Goal: Task Accomplishment & Management: Use online tool/utility

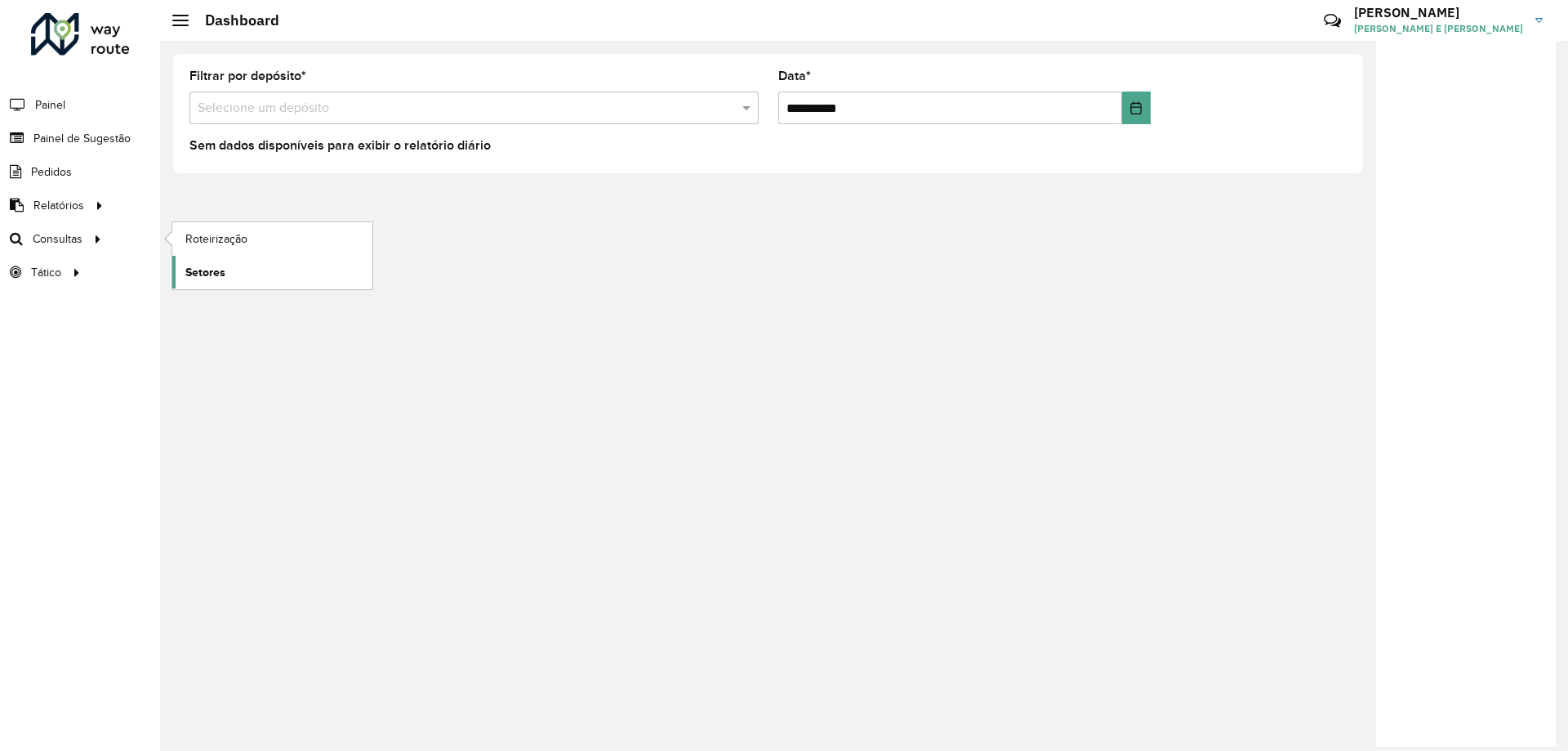
click at [202, 269] on span "Setores" at bounding box center [206, 273] width 40 height 17
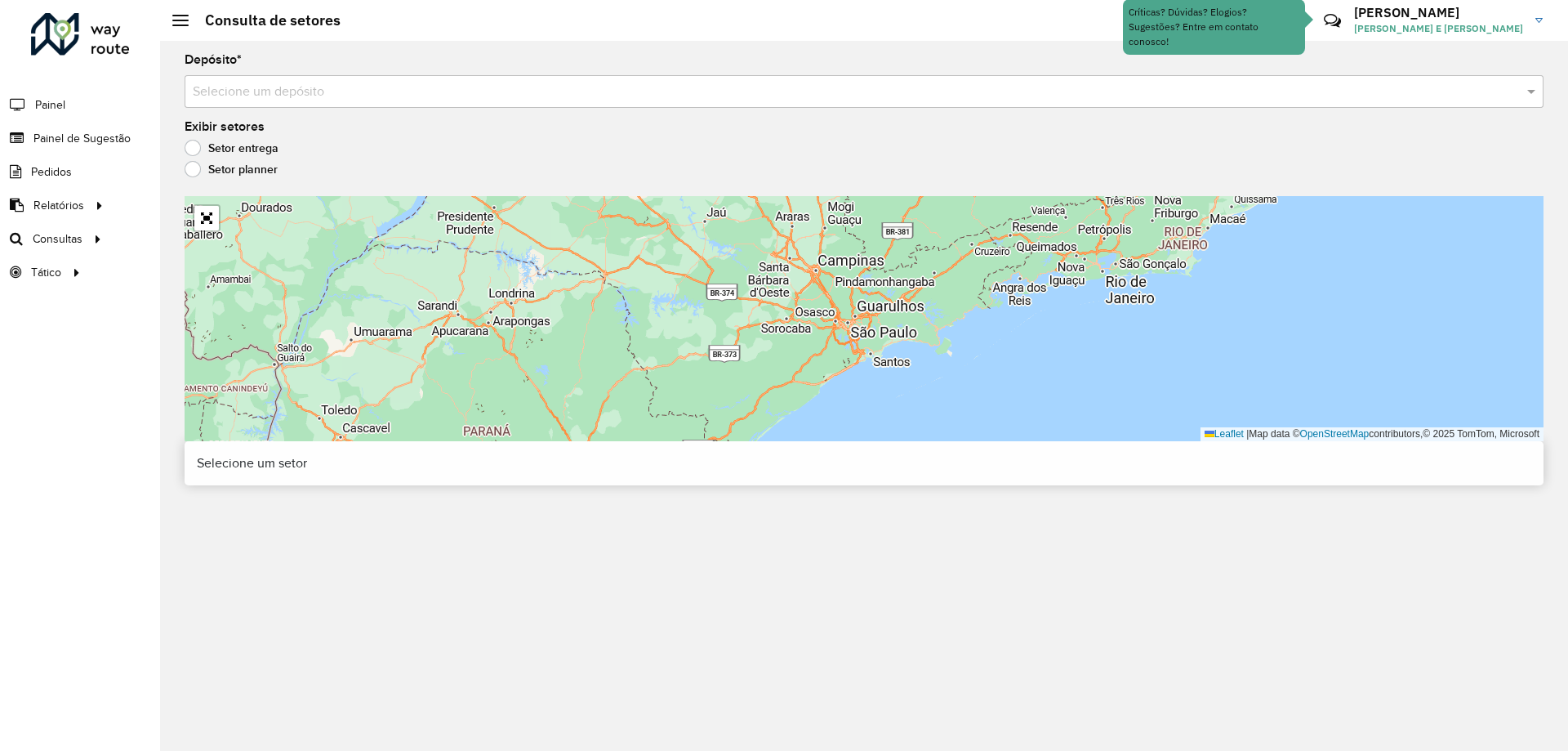
click at [294, 87] on input "text" at bounding box center [847, 93] width 1310 height 20
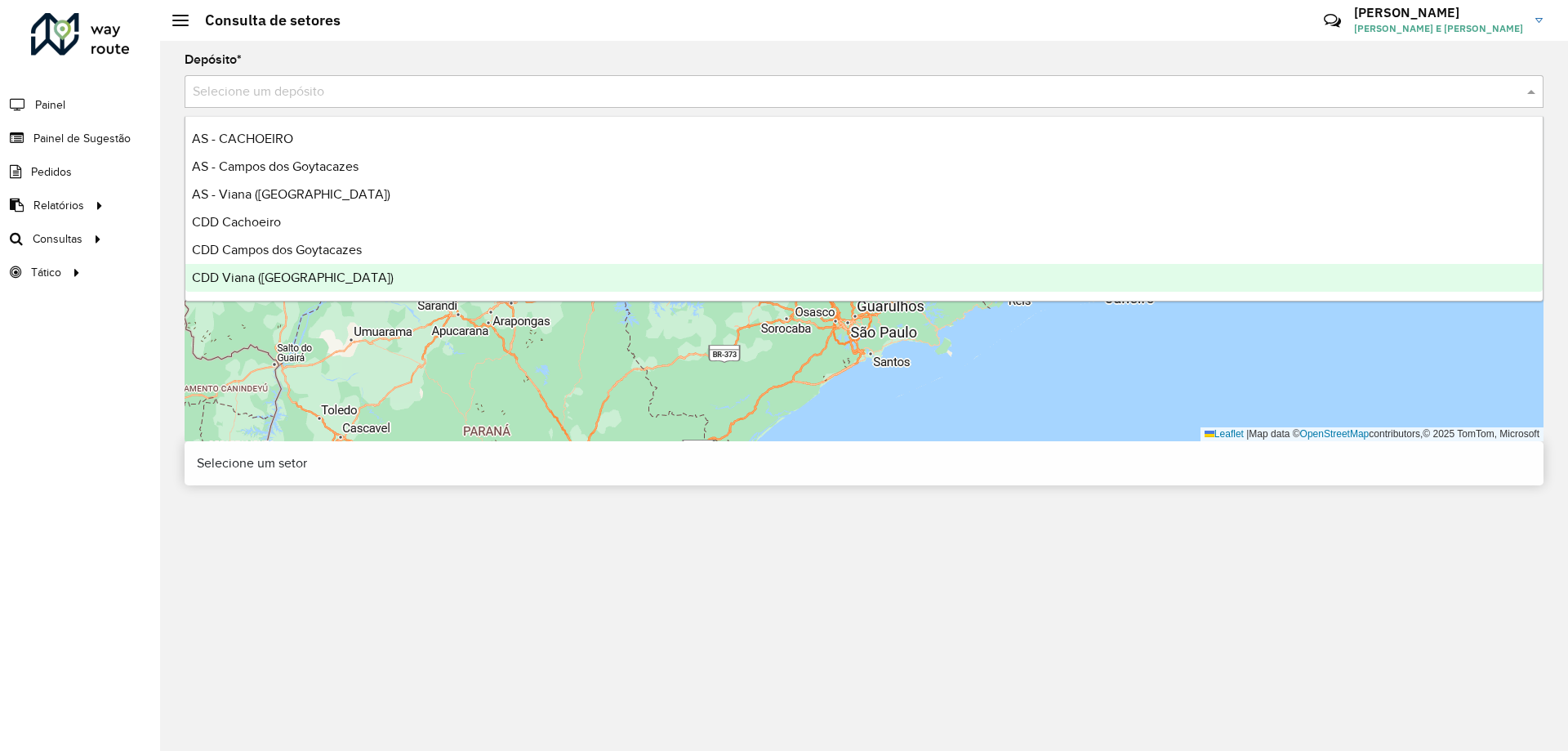
click at [294, 269] on div "CDD Viana ([GEOGRAPHIC_DATA])" at bounding box center [865, 278] width 1357 height 28
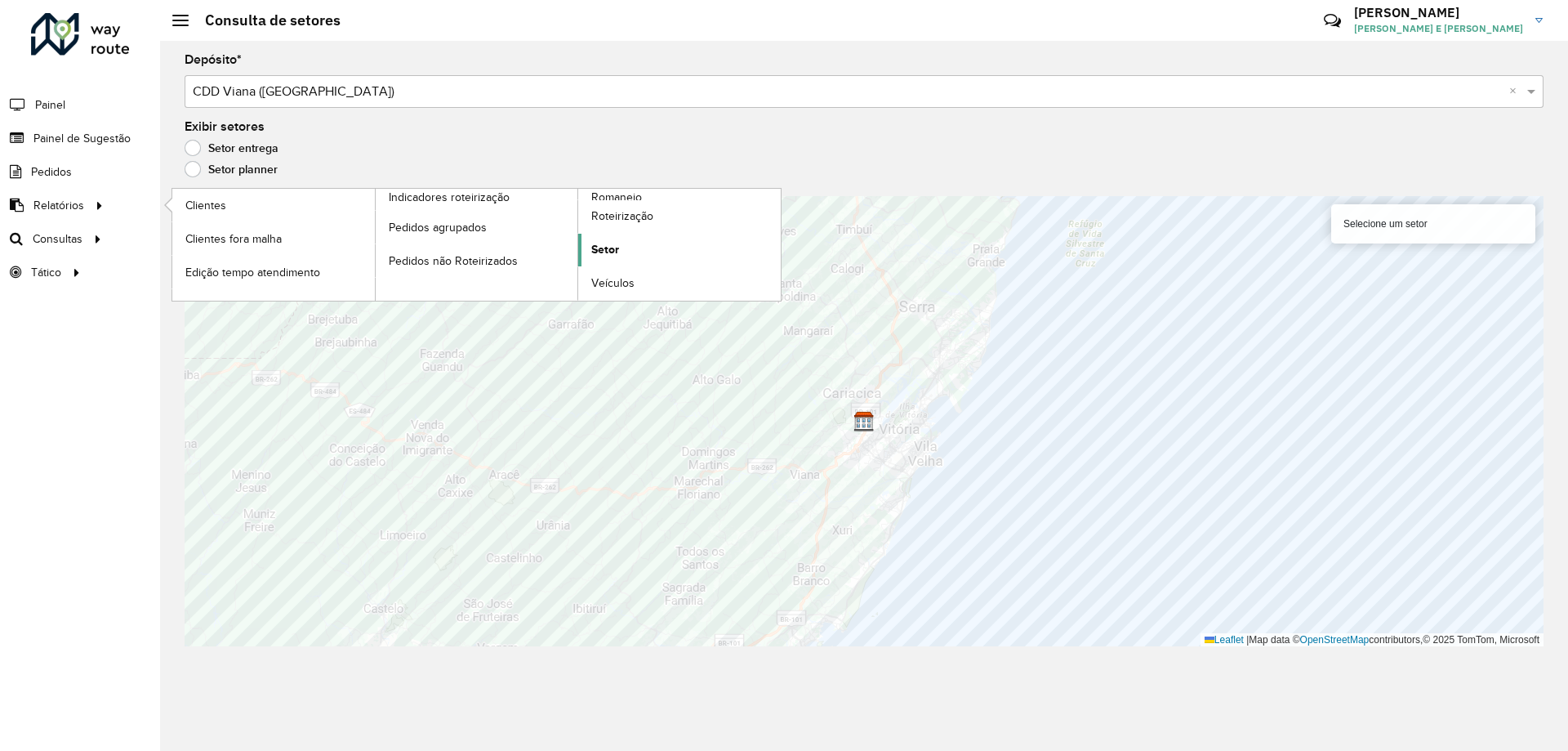
click at [621, 250] on link "Setor" at bounding box center [679, 250] width 202 height 33
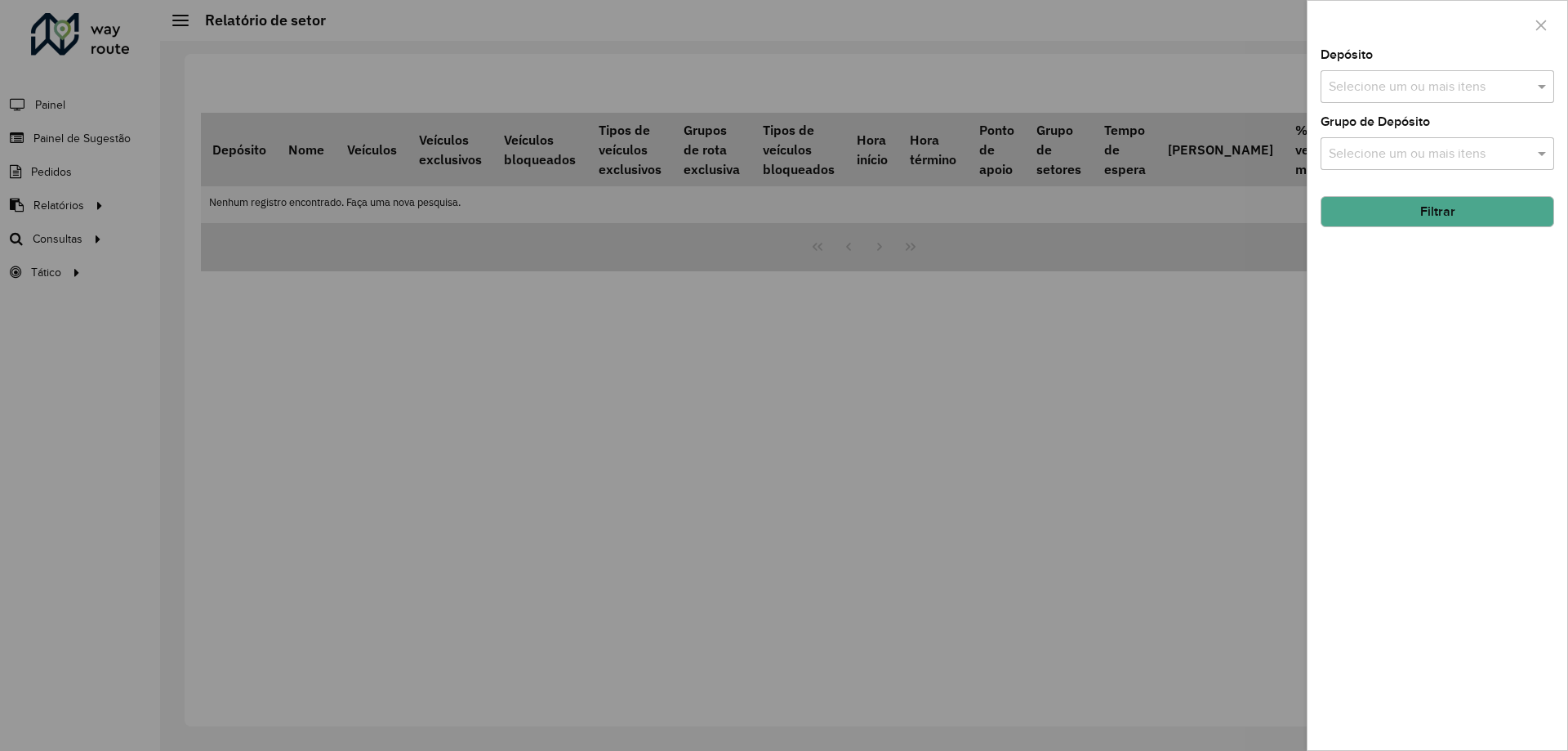
click at [1422, 100] on div "Selecione um ou mais itens" at bounding box center [1438, 87] width 234 height 33
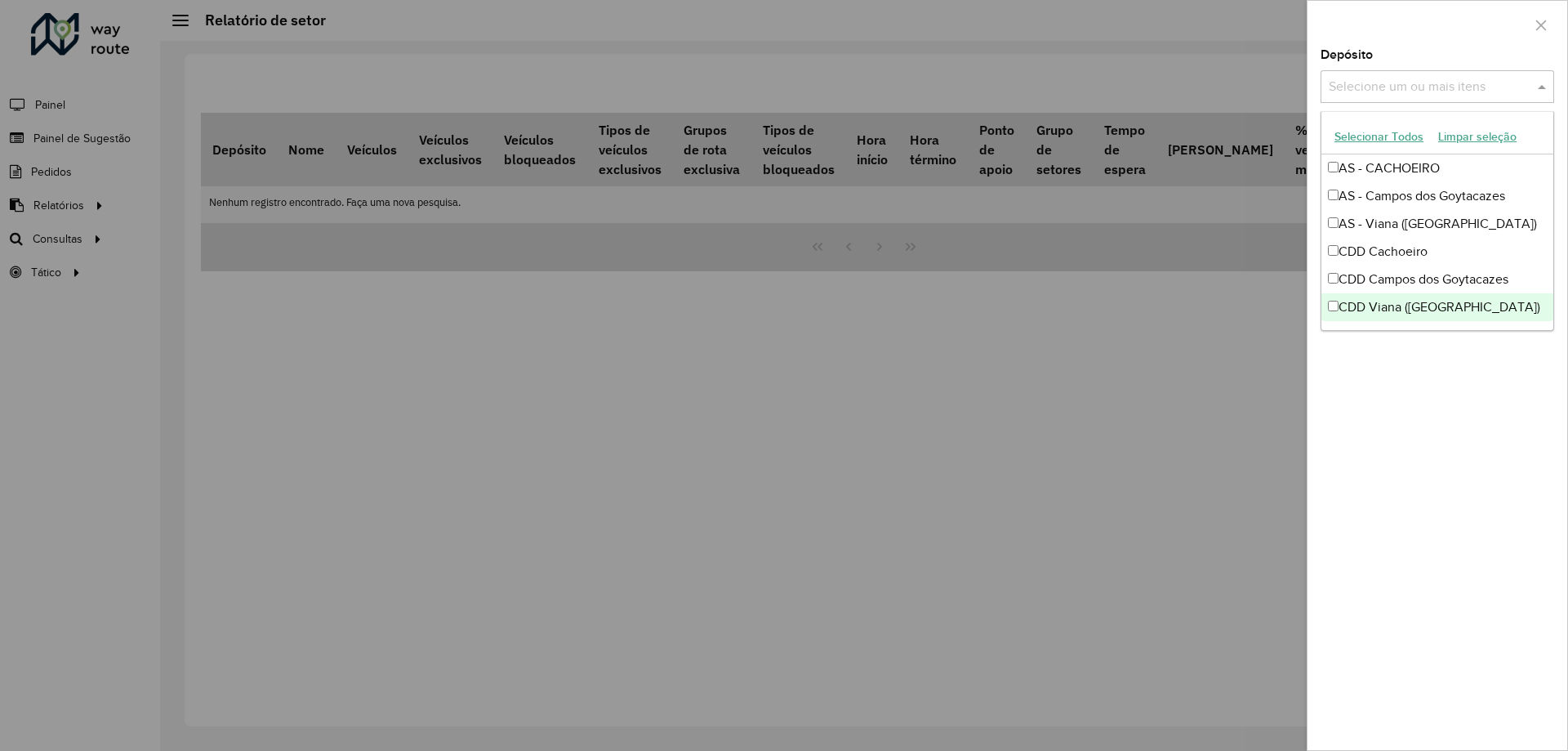
click at [1415, 309] on div "CDD Viana ([GEOGRAPHIC_DATA])" at bounding box center [1438, 307] width 232 height 28
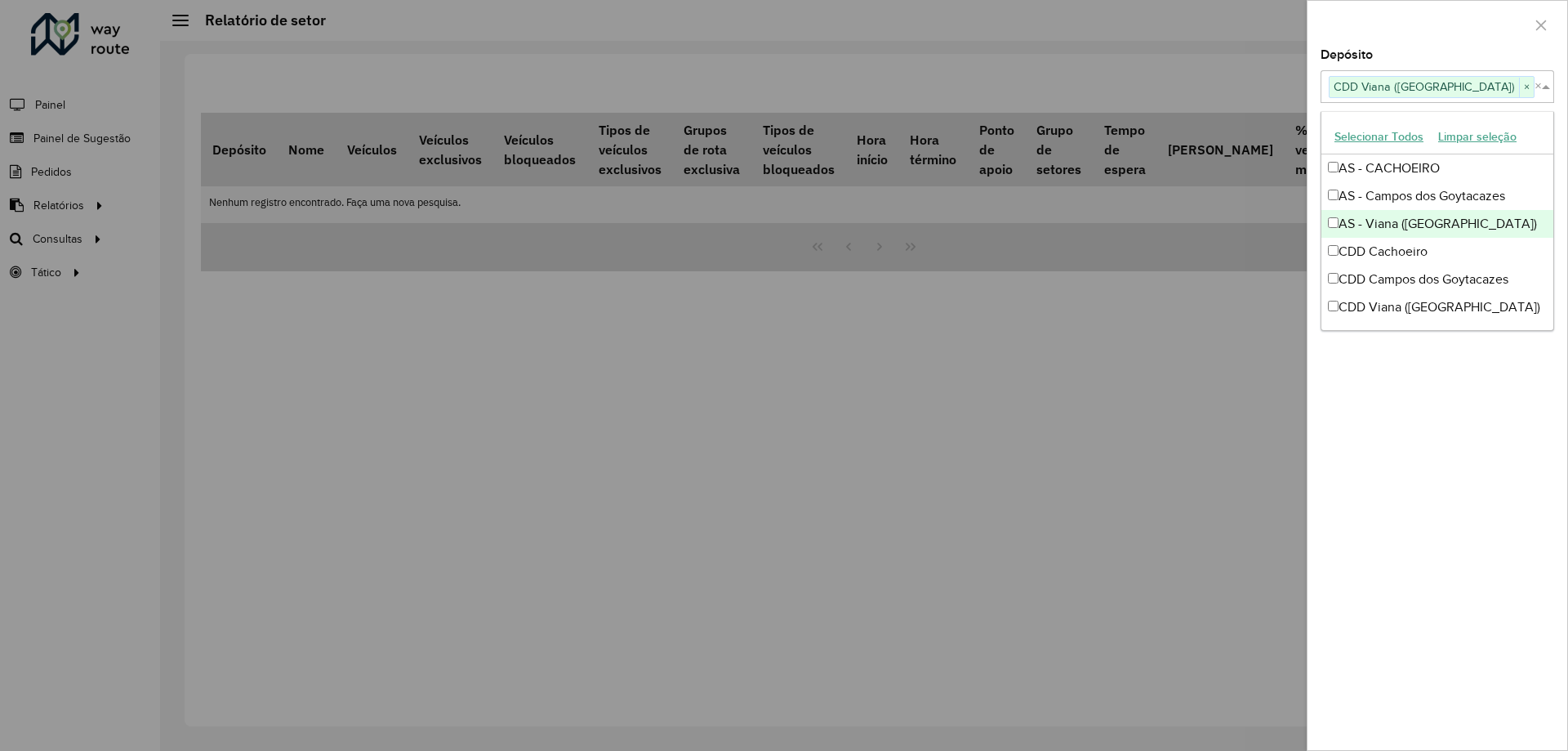
click at [1415, 226] on div "AS - Viana ([GEOGRAPHIC_DATA])" at bounding box center [1438, 224] width 232 height 28
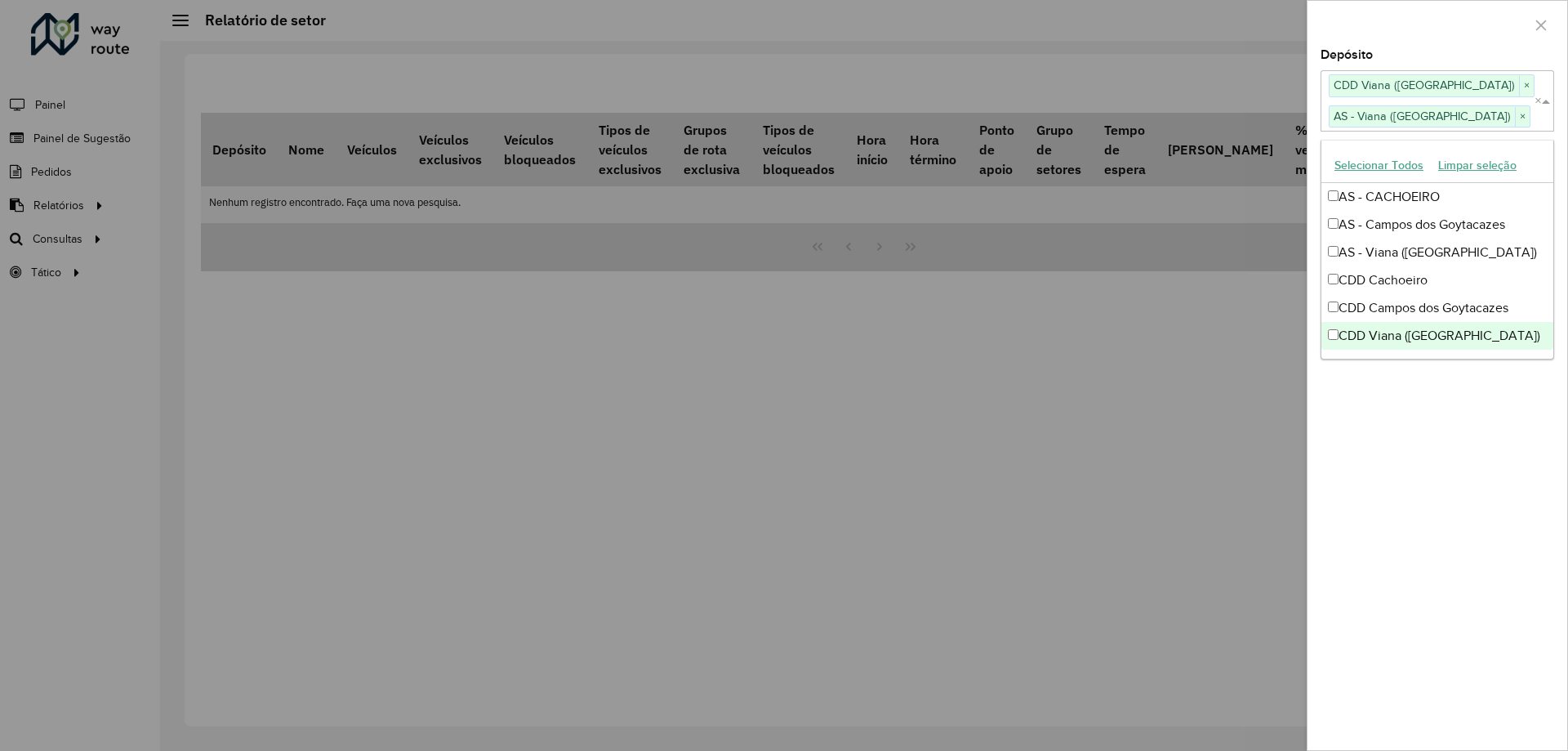
click at [1475, 514] on div "Depósito Selecione um ou mais itens CDD Viana ([GEOGRAPHIC_DATA]) × AS - Viana …" at bounding box center [1438, 399] width 260 height 701
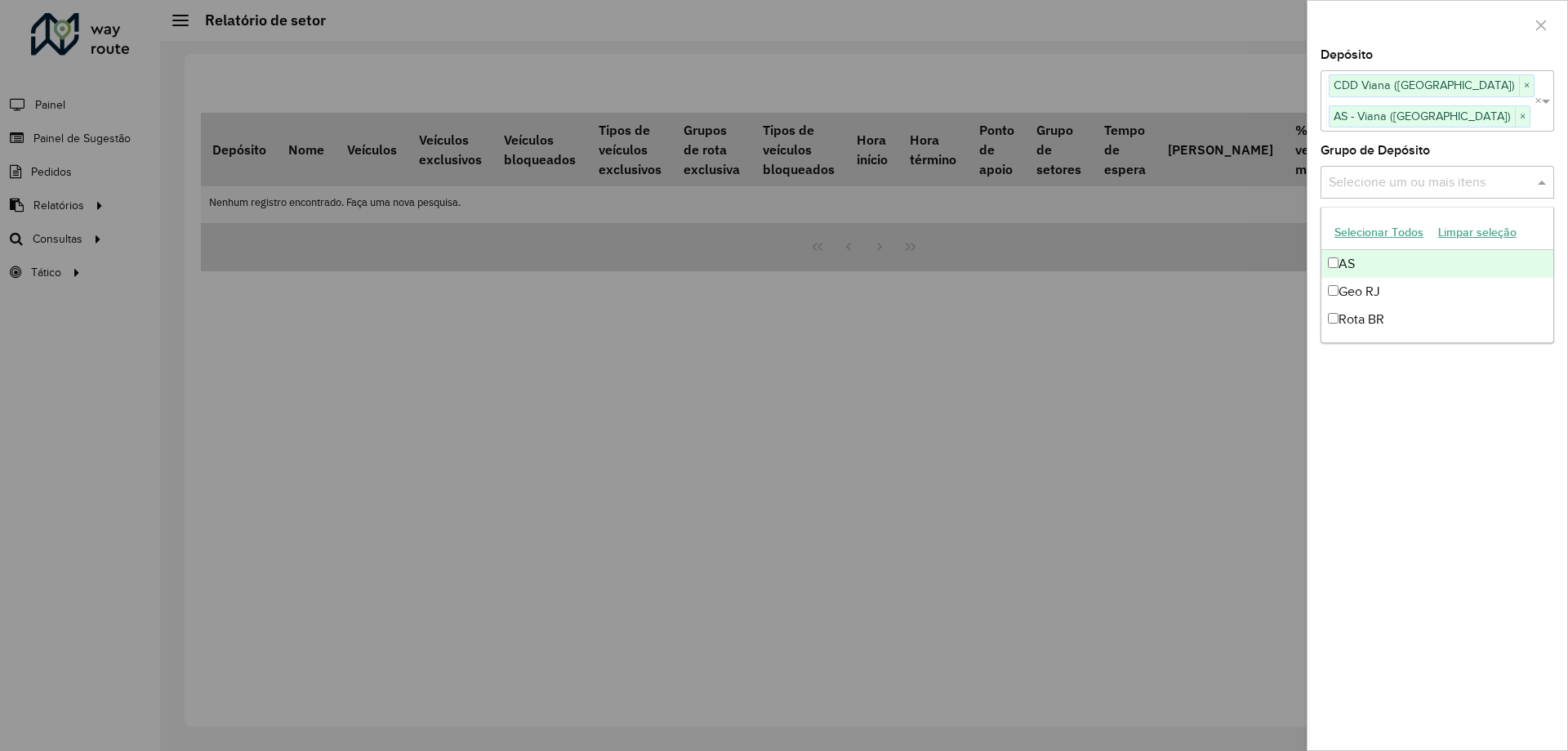
click at [1410, 183] on input "text" at bounding box center [1429, 183] width 209 height 20
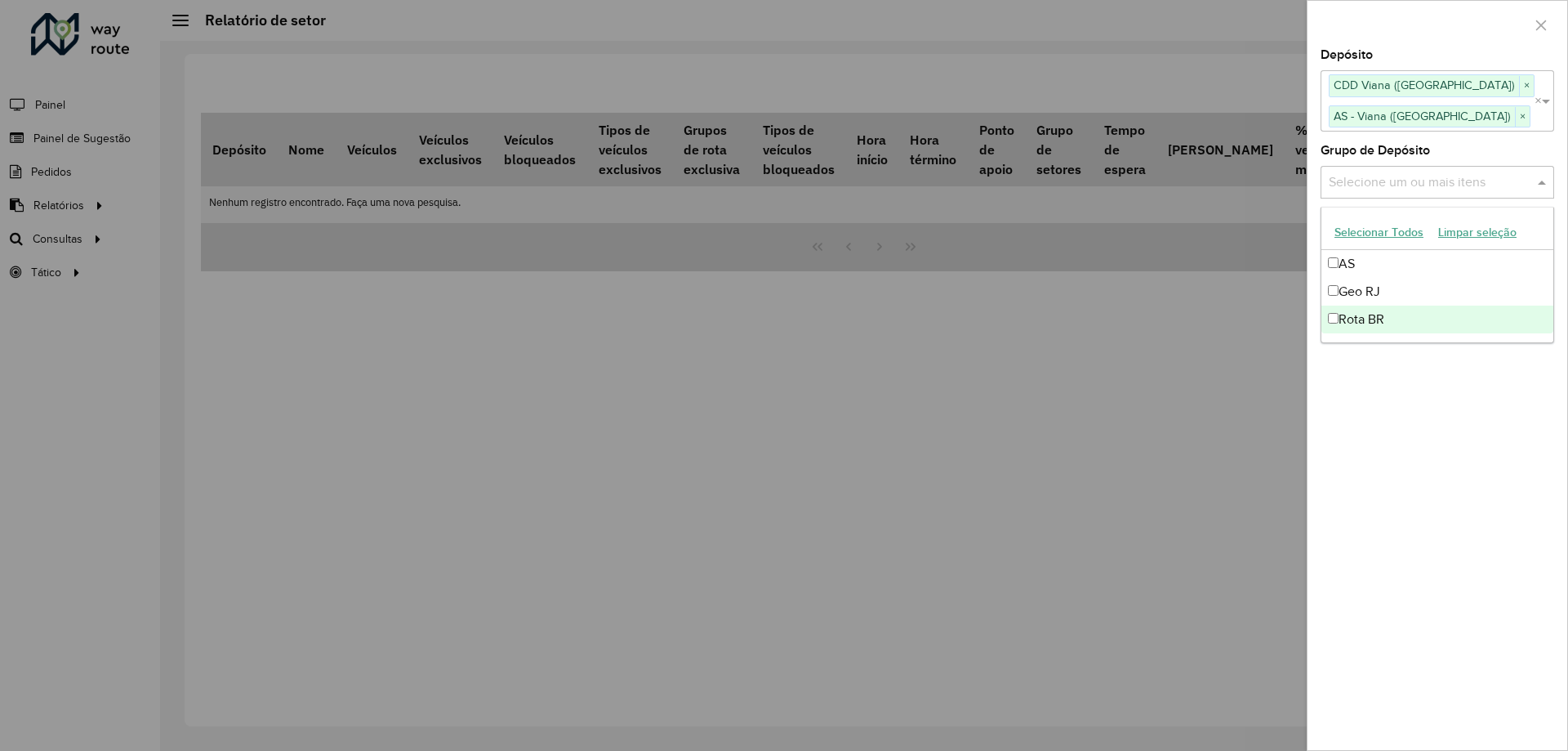
click at [1386, 326] on div "Rota BR" at bounding box center [1438, 320] width 232 height 28
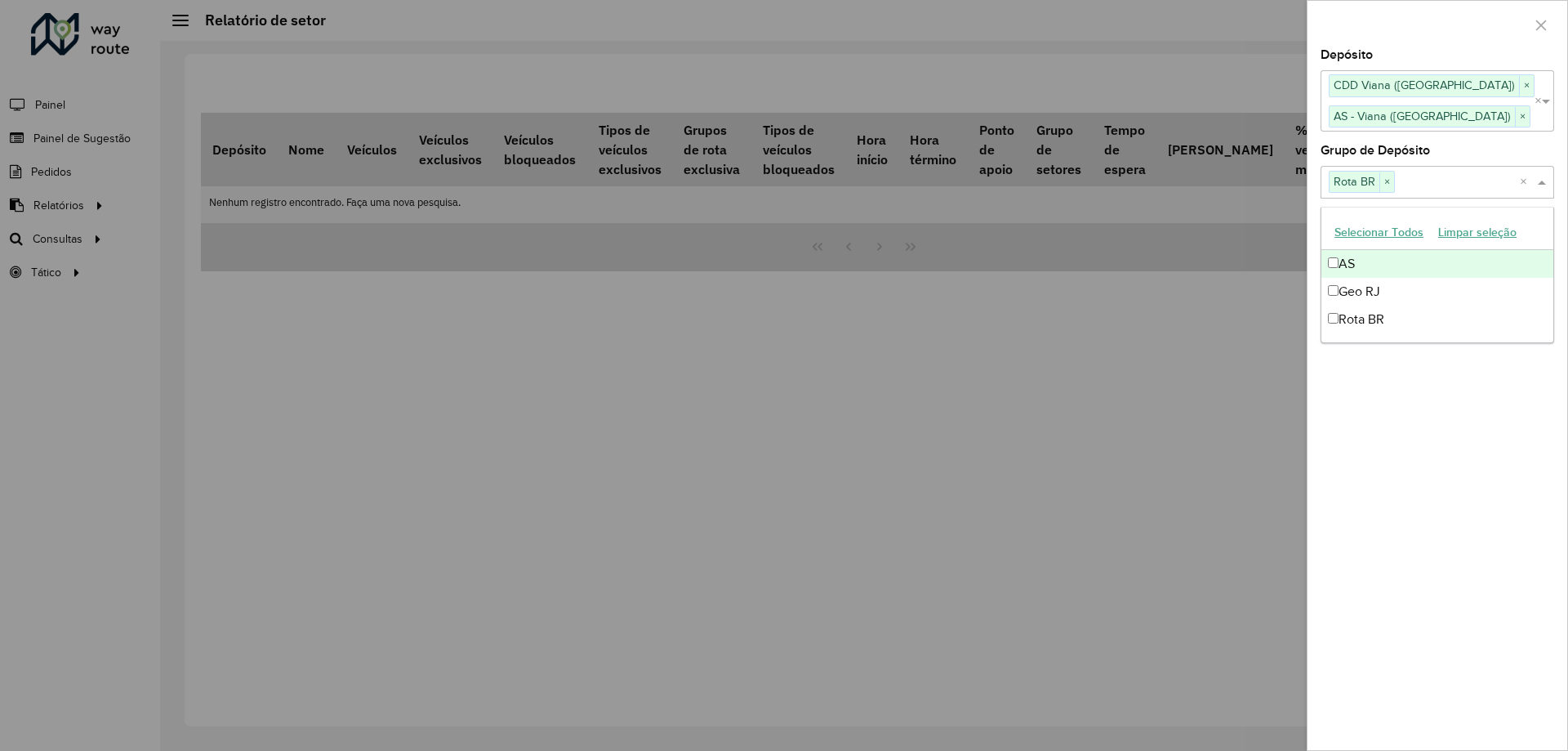
click at [1381, 274] on div "AS" at bounding box center [1438, 264] width 232 height 28
click at [1376, 291] on div "Geo RJ" at bounding box center [1438, 292] width 232 height 28
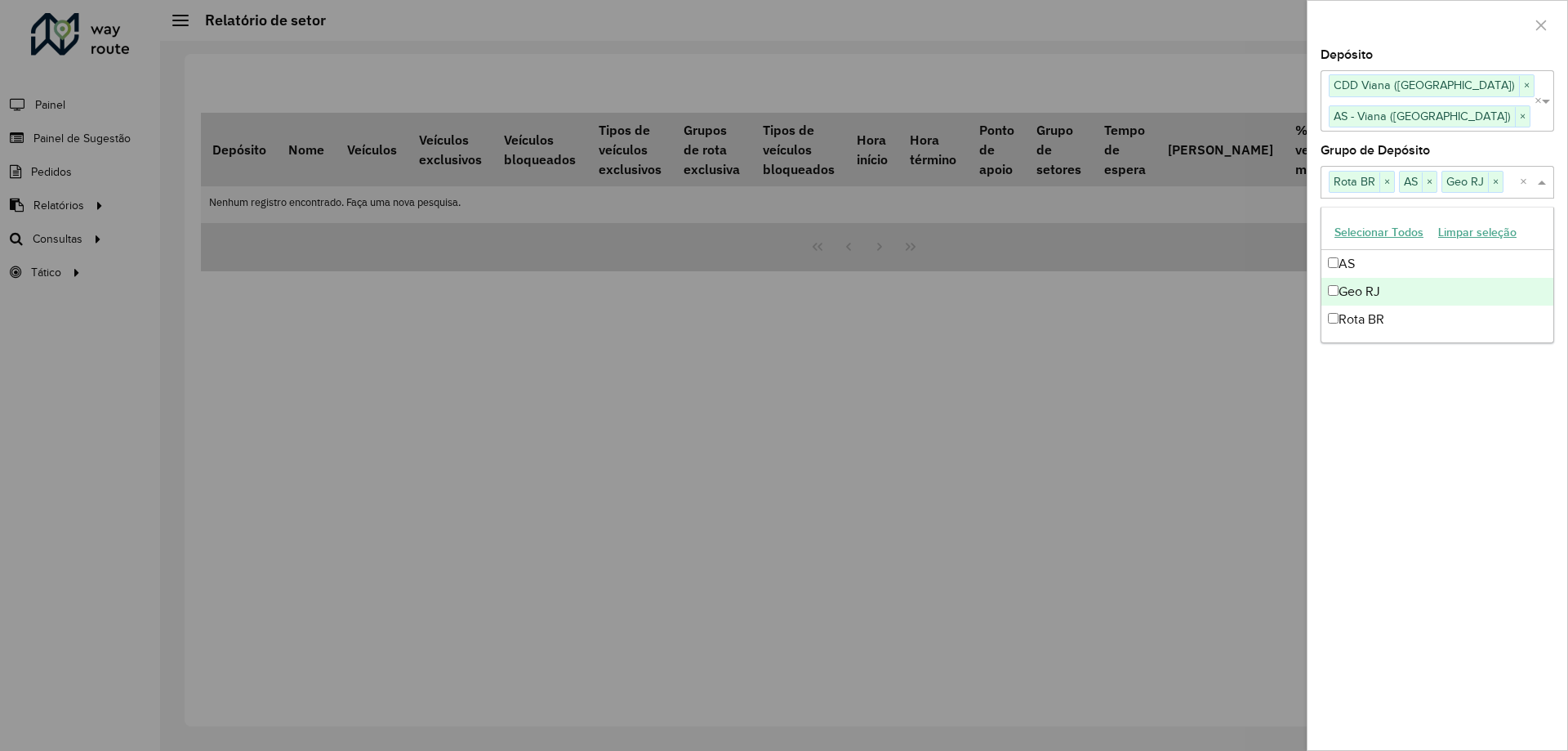
click at [1373, 283] on div "Geo RJ" at bounding box center [1438, 292] width 232 height 28
click at [1373, 268] on div "AS" at bounding box center [1438, 264] width 232 height 28
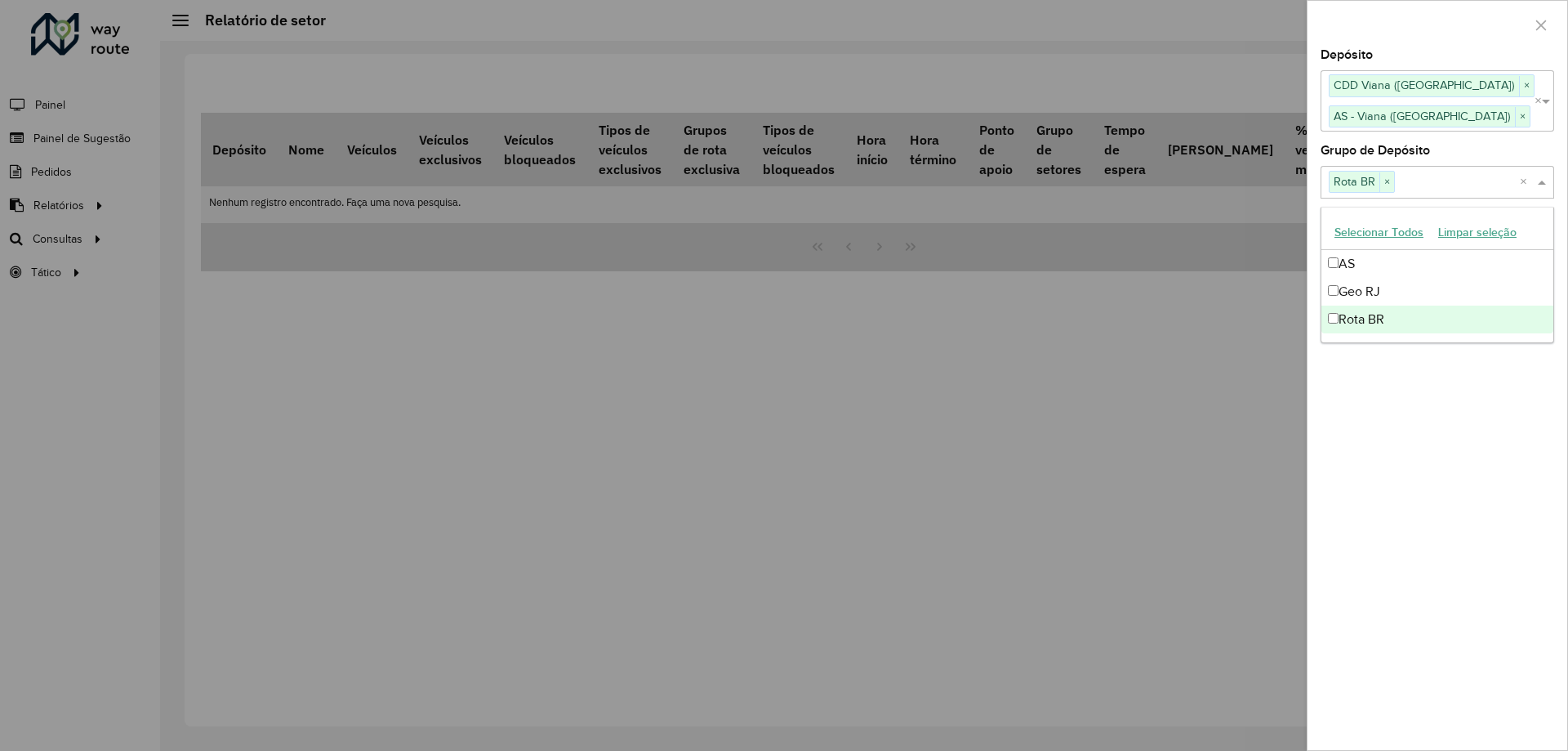
click at [1371, 313] on div "Rota BR" at bounding box center [1438, 320] width 232 height 28
click at [1439, 456] on div "Depósito Selecione um ou mais itens CDD Viana ([GEOGRAPHIC_DATA]) × AS - Viana …" at bounding box center [1438, 399] width 260 height 701
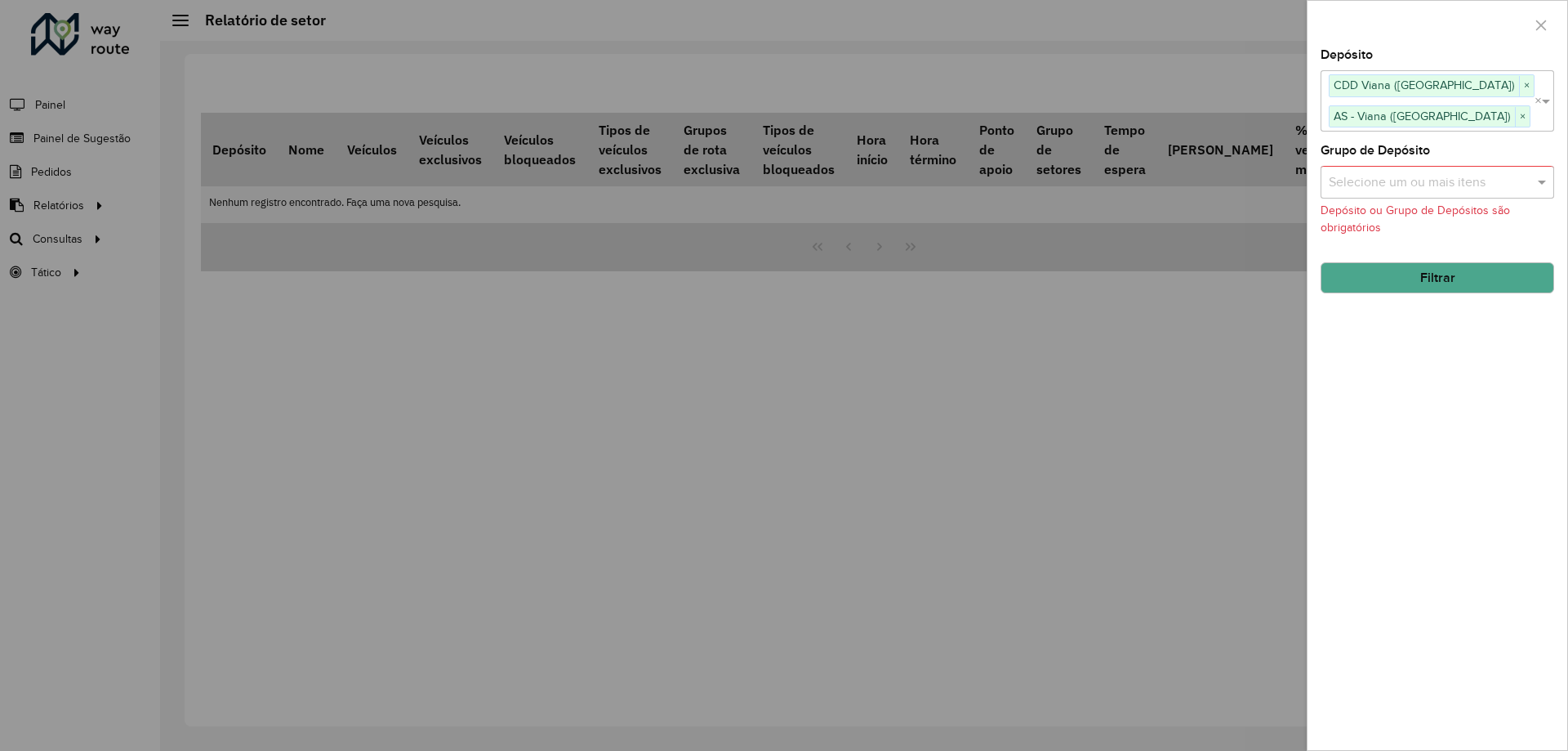
click at [1433, 259] on hb-field-button "Filtrar" at bounding box center [1438, 271] width 234 height 44
click at [1431, 274] on button "Filtrar" at bounding box center [1438, 278] width 234 height 31
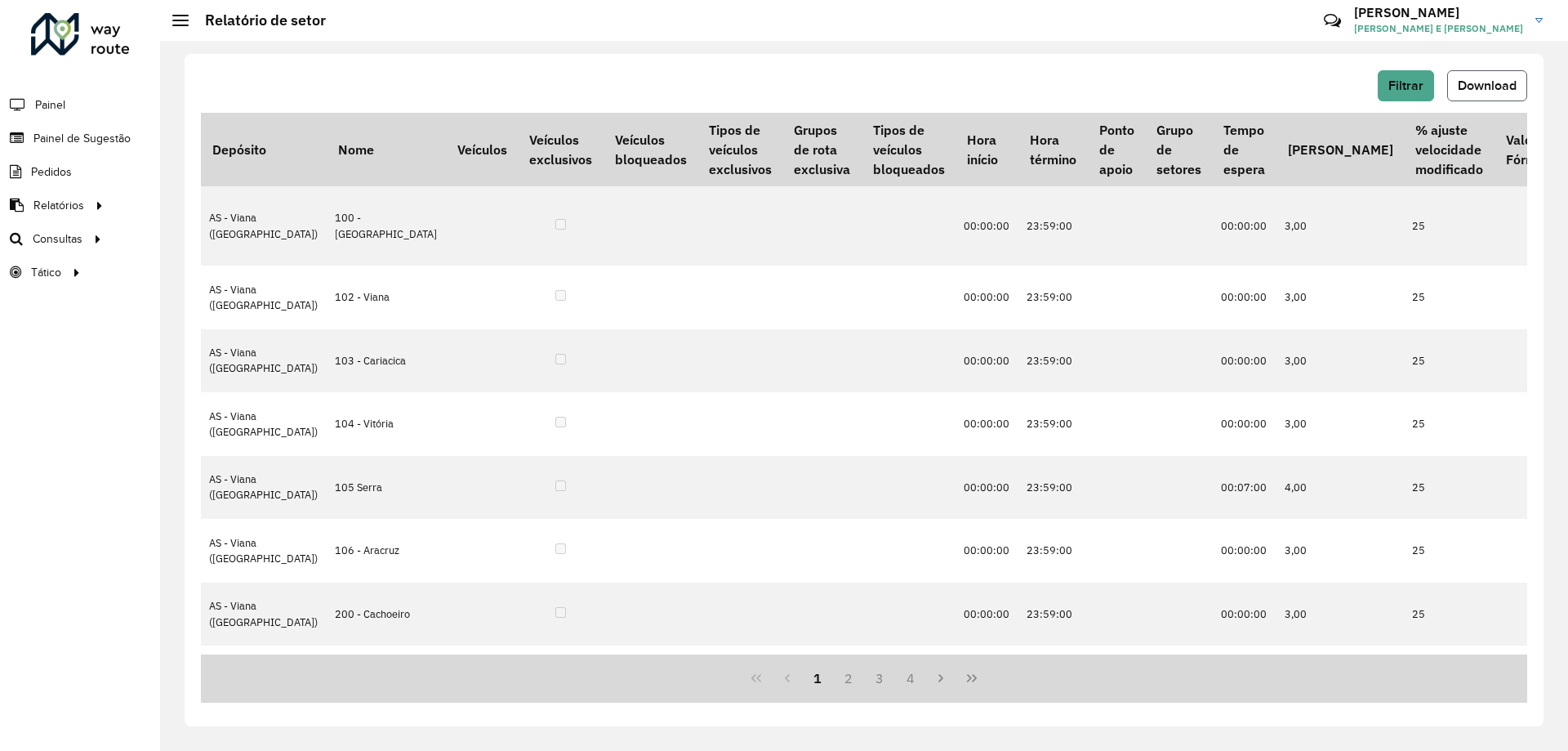
click at [1492, 88] on span "Download" at bounding box center [1487, 85] width 59 height 14
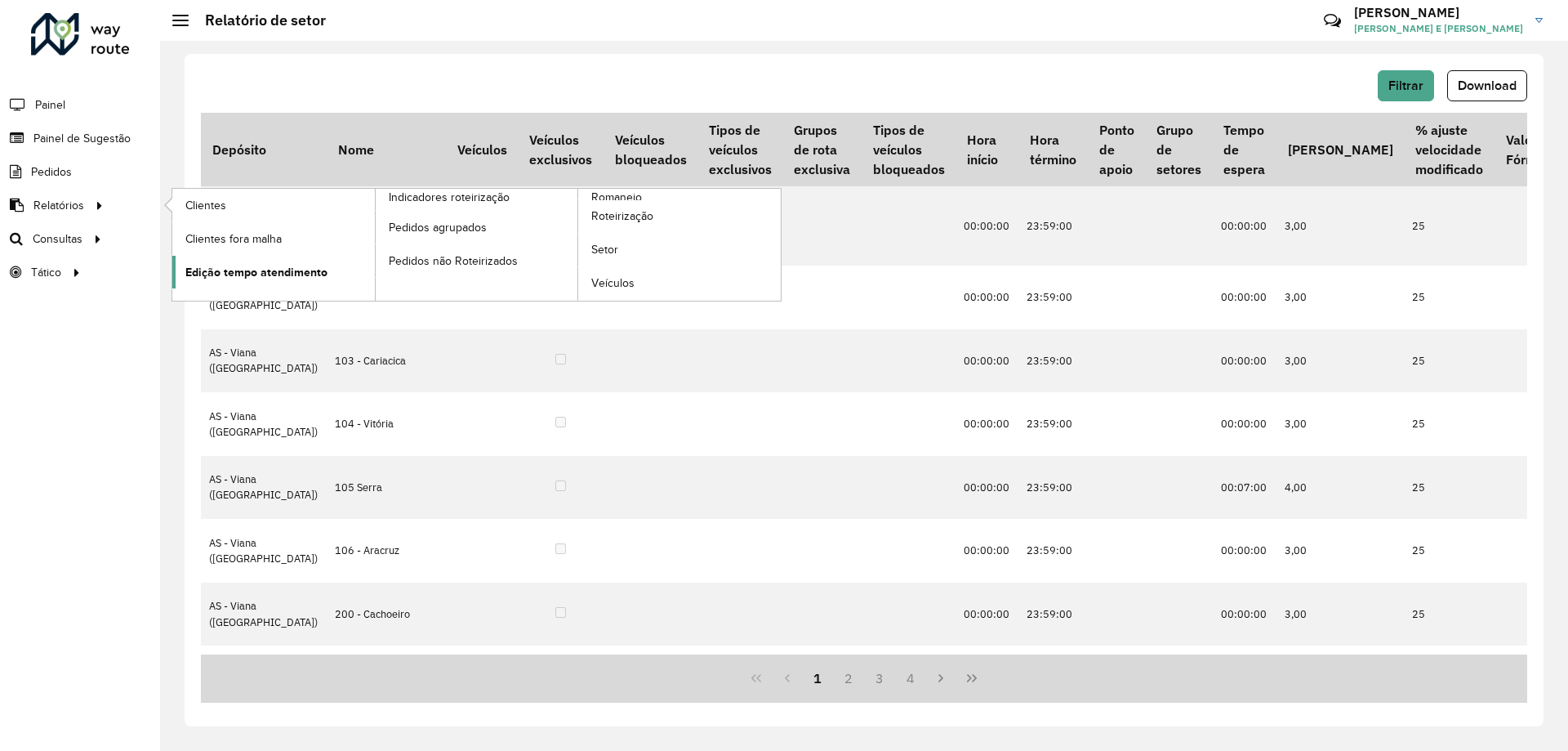
click at [284, 273] on span "Edição tempo atendimento" at bounding box center [257, 273] width 142 height 17
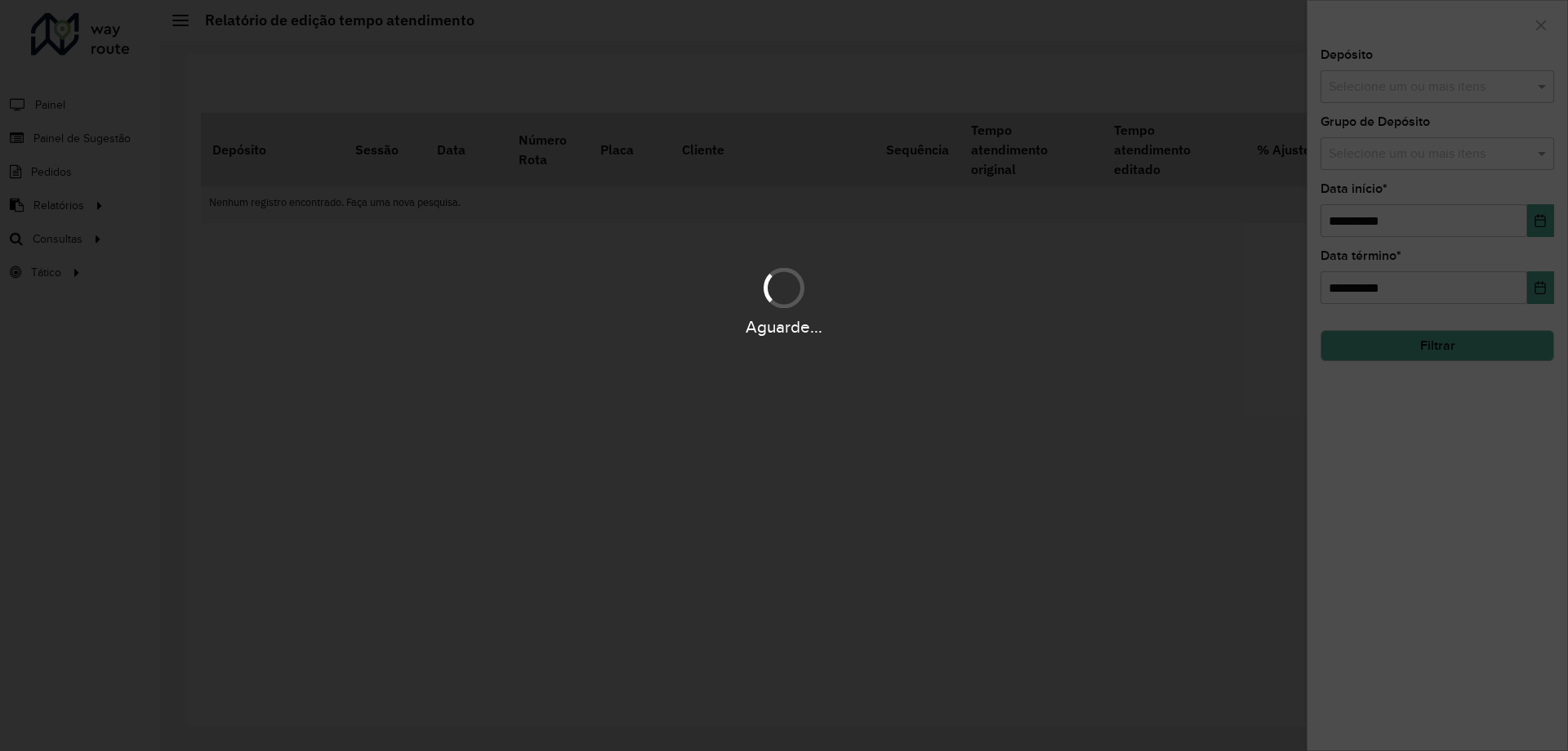
click at [1455, 78] on div "Aguarde..." at bounding box center [784, 375] width 1568 height 751
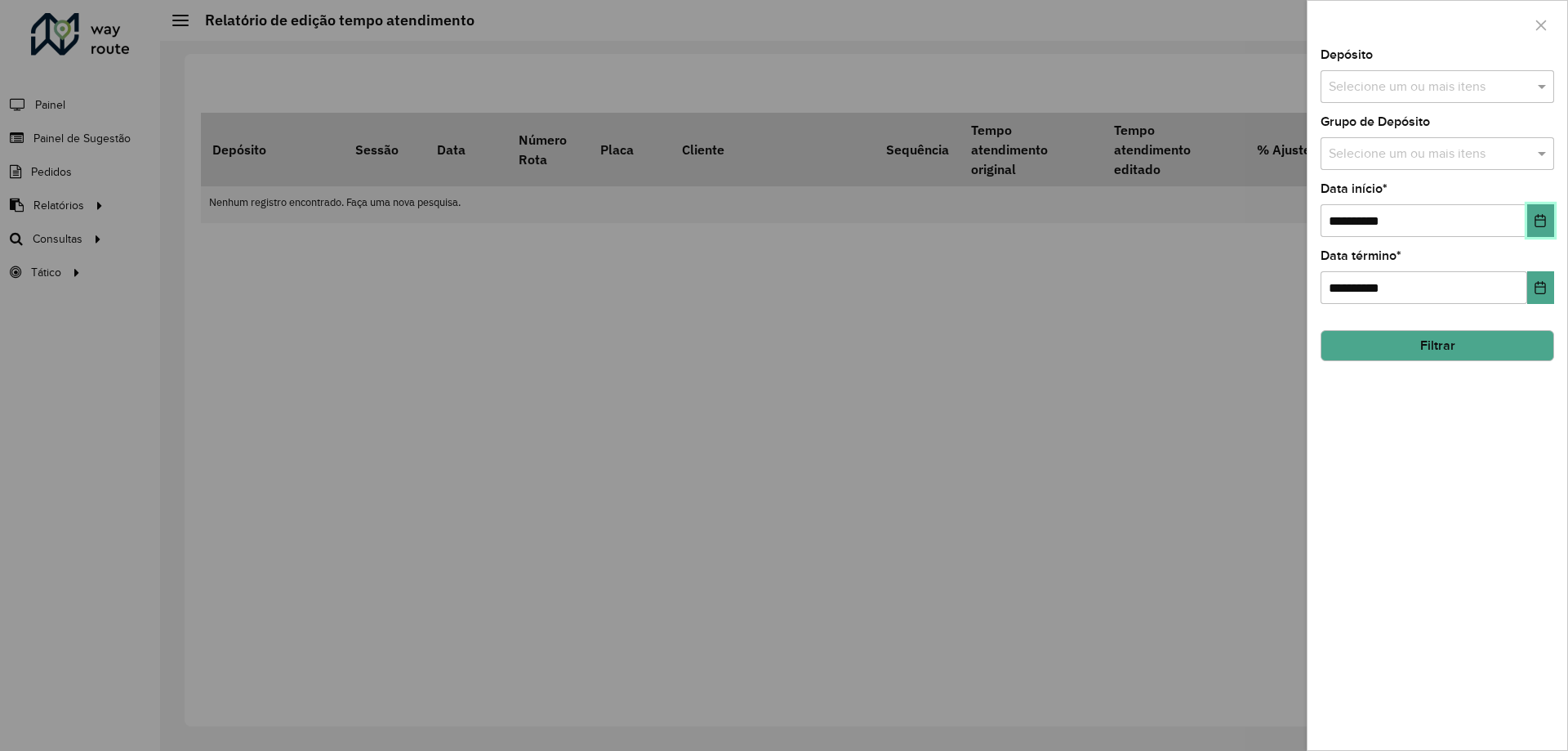
click at [1535, 216] on icon "Choose Date" at bounding box center [1541, 221] width 13 height 13
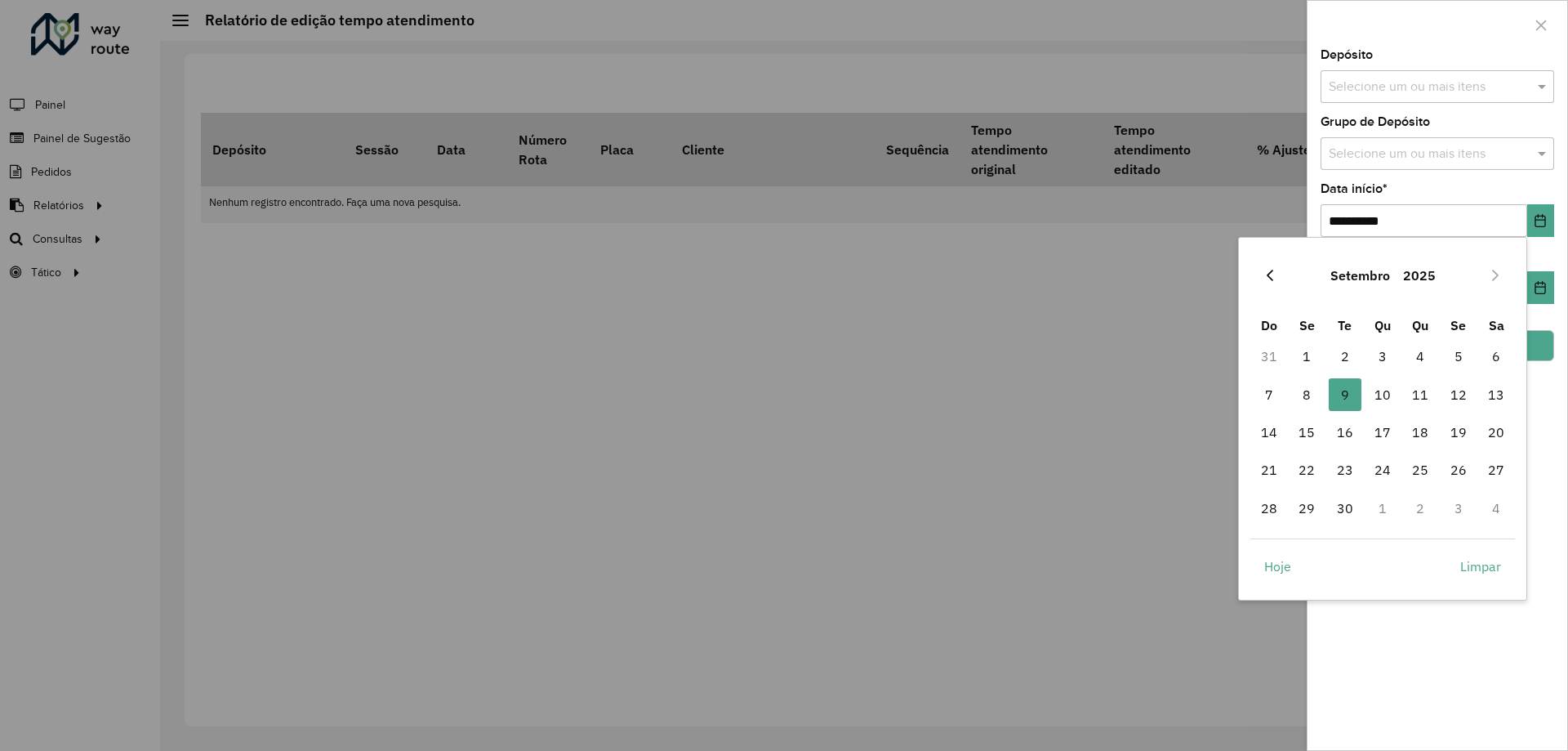
click at [1262, 269] on button "Previous Month" at bounding box center [1270, 276] width 26 height 26
click at [1450, 348] on span "1" at bounding box center [1459, 357] width 33 height 33
type input "**********"
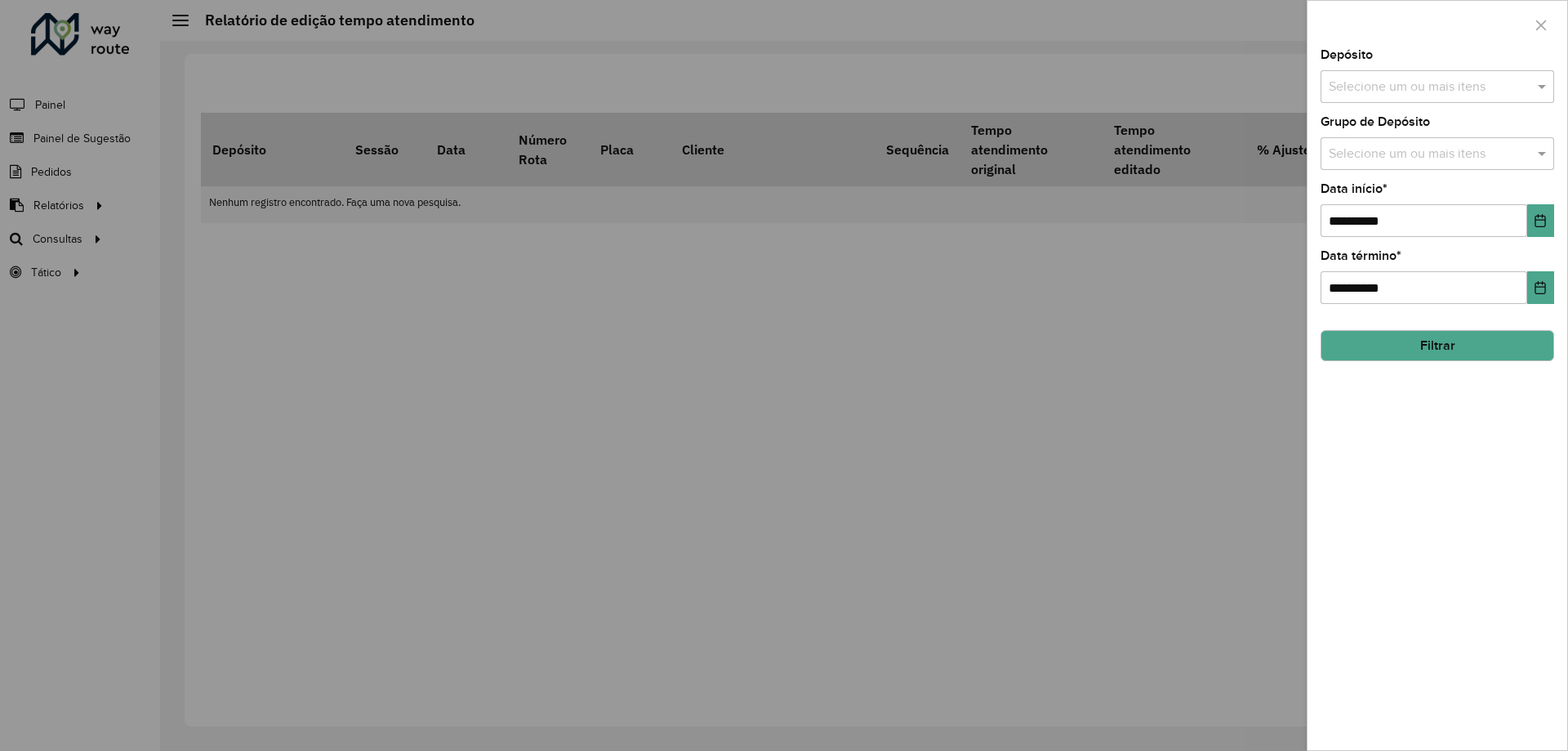
click at [1406, 350] on button "Filtrar" at bounding box center [1438, 346] width 234 height 31
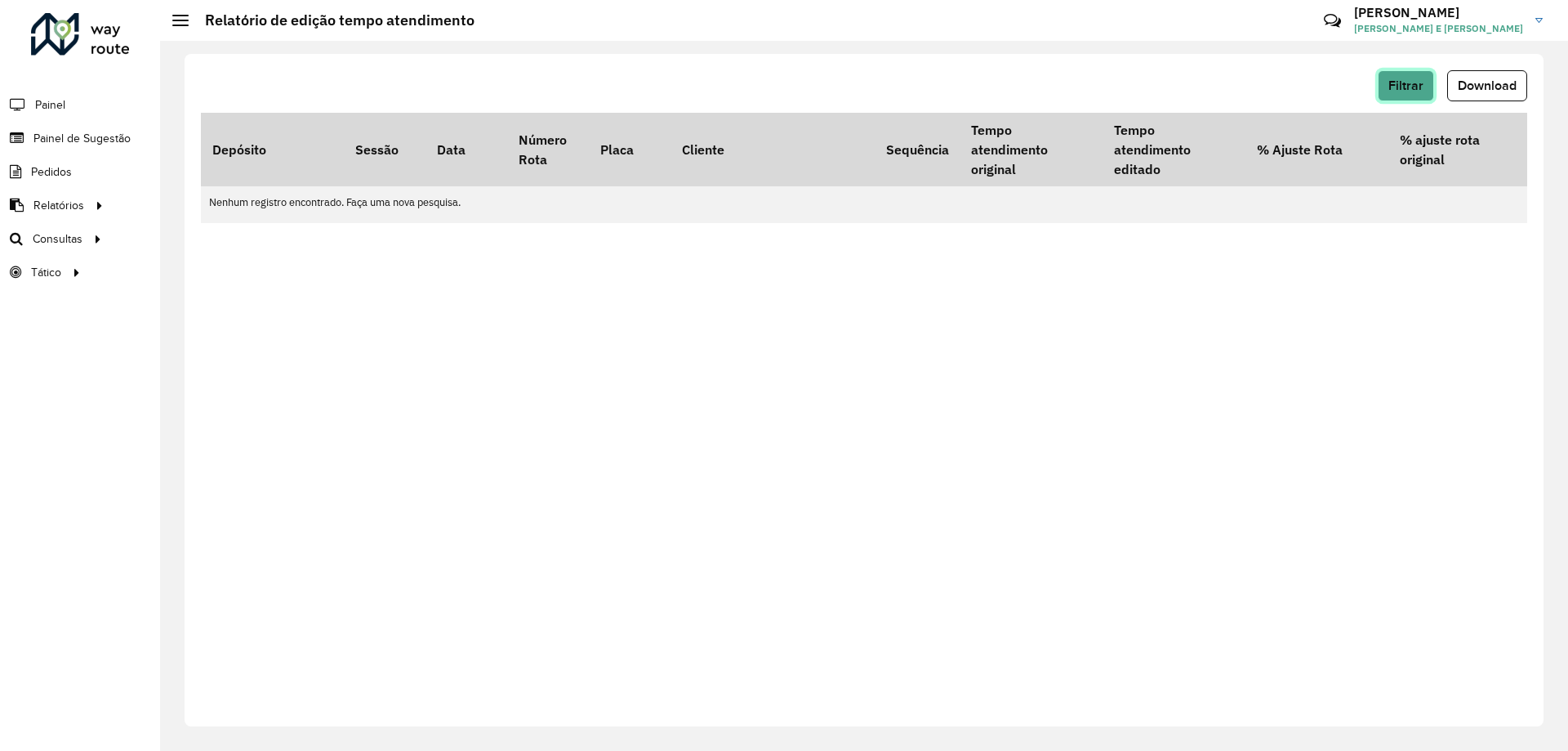
click at [1419, 96] on button "Filtrar" at bounding box center [1406, 86] width 56 height 31
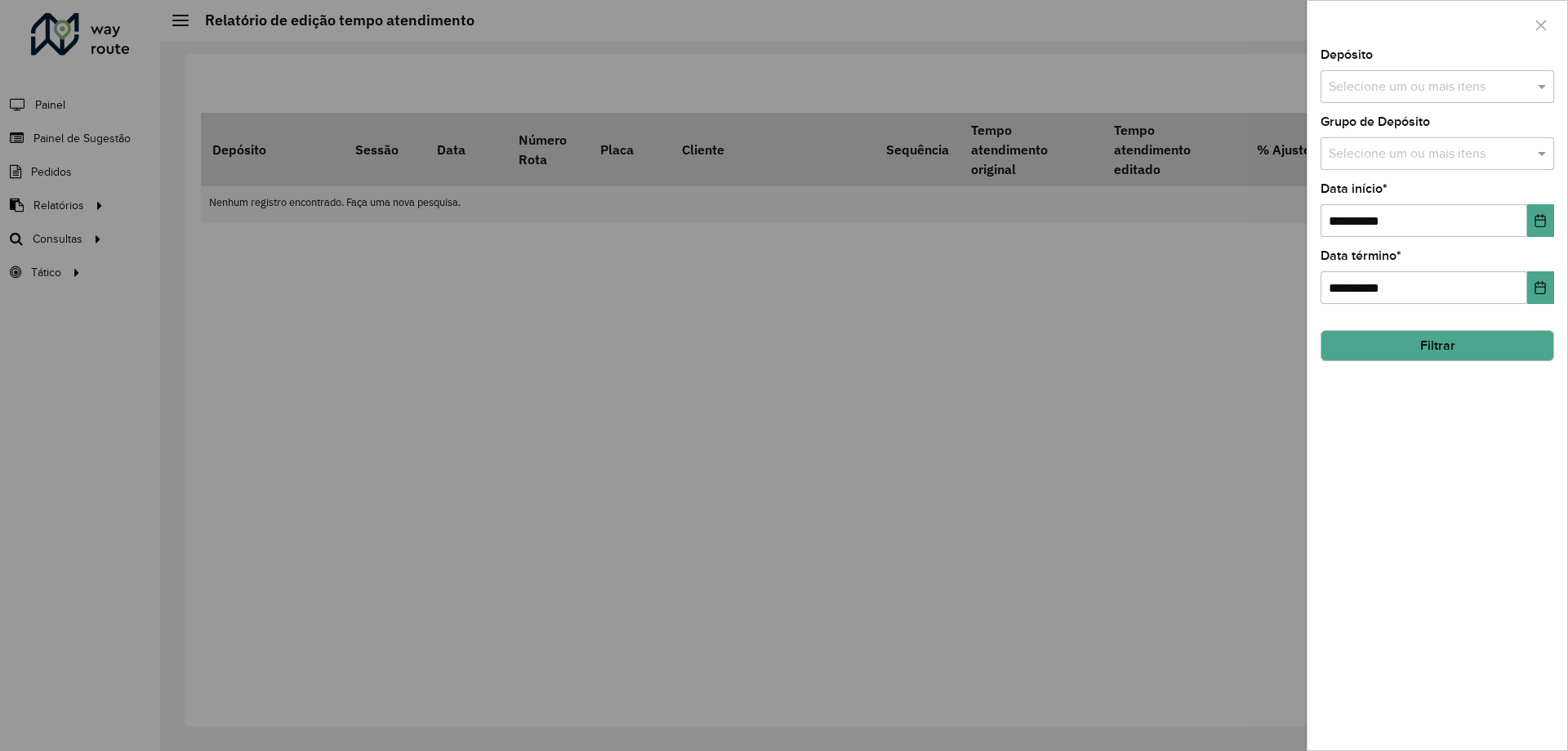
click at [1410, 99] on div "Selecione um ou mais itens" at bounding box center [1438, 87] width 234 height 33
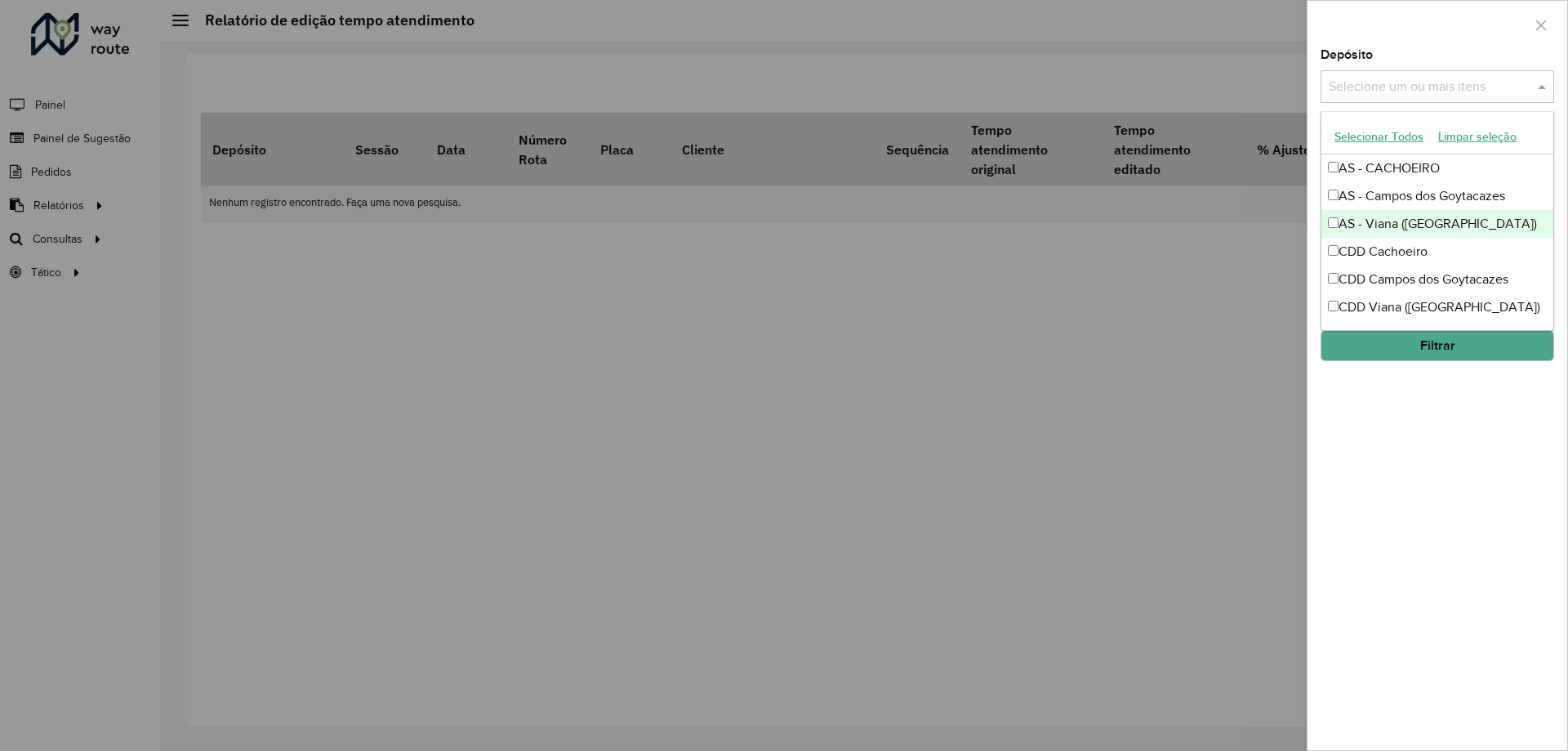
click at [1389, 227] on div "AS - Viana ([GEOGRAPHIC_DATA])" at bounding box center [1438, 224] width 232 height 28
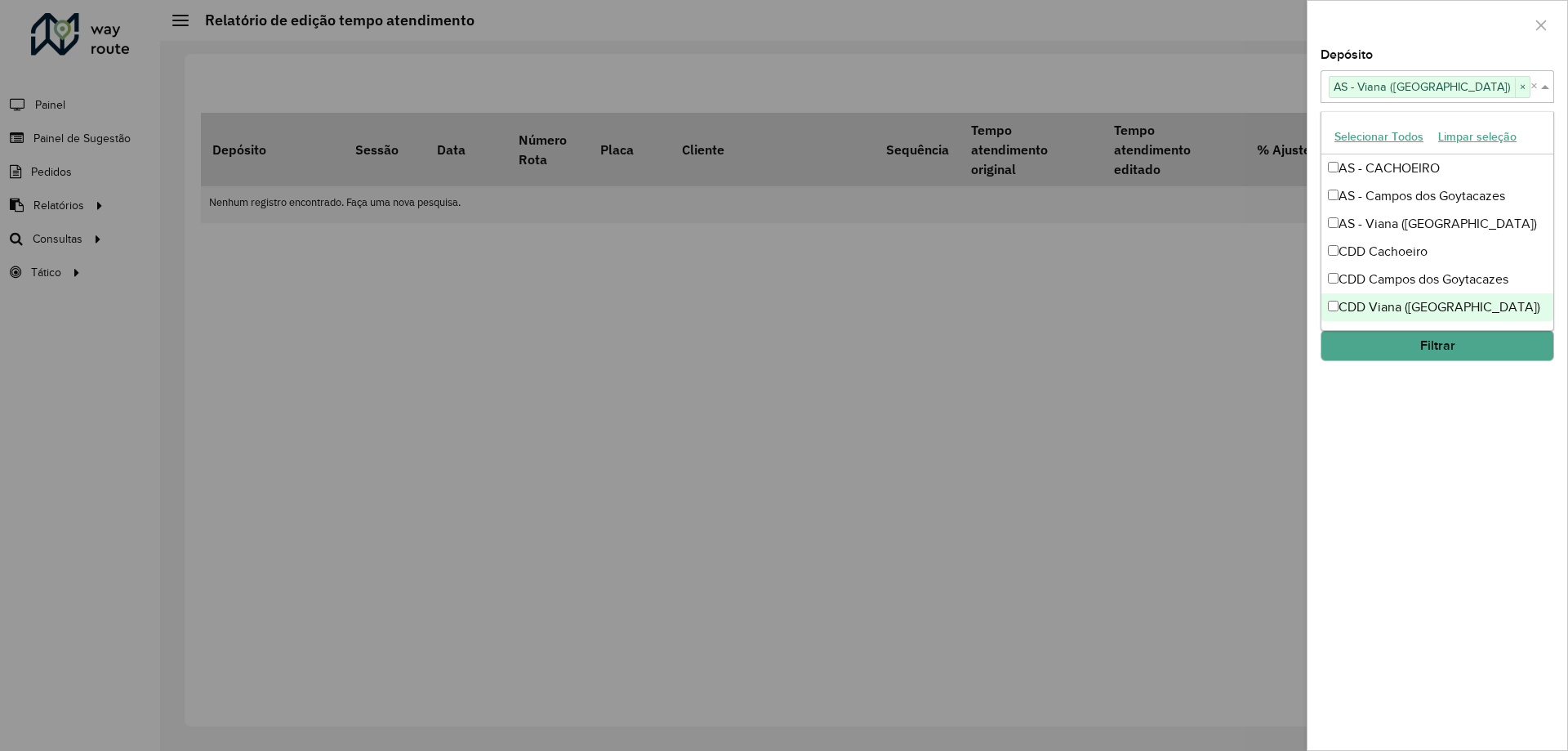
click at [1386, 307] on div "CDD Viana ([GEOGRAPHIC_DATA])" at bounding box center [1438, 307] width 232 height 28
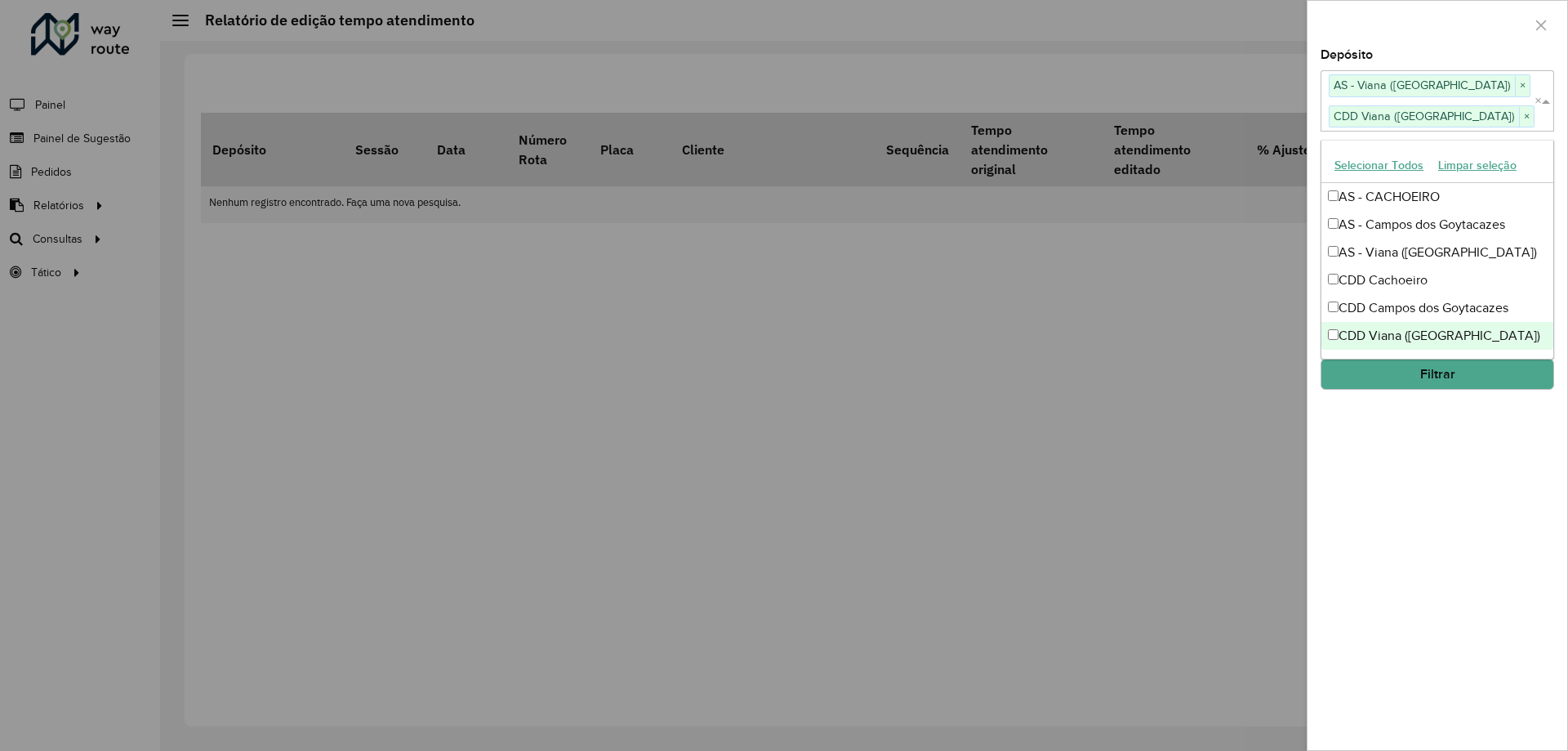
click at [1466, 444] on div "**********" at bounding box center [1438, 399] width 260 height 701
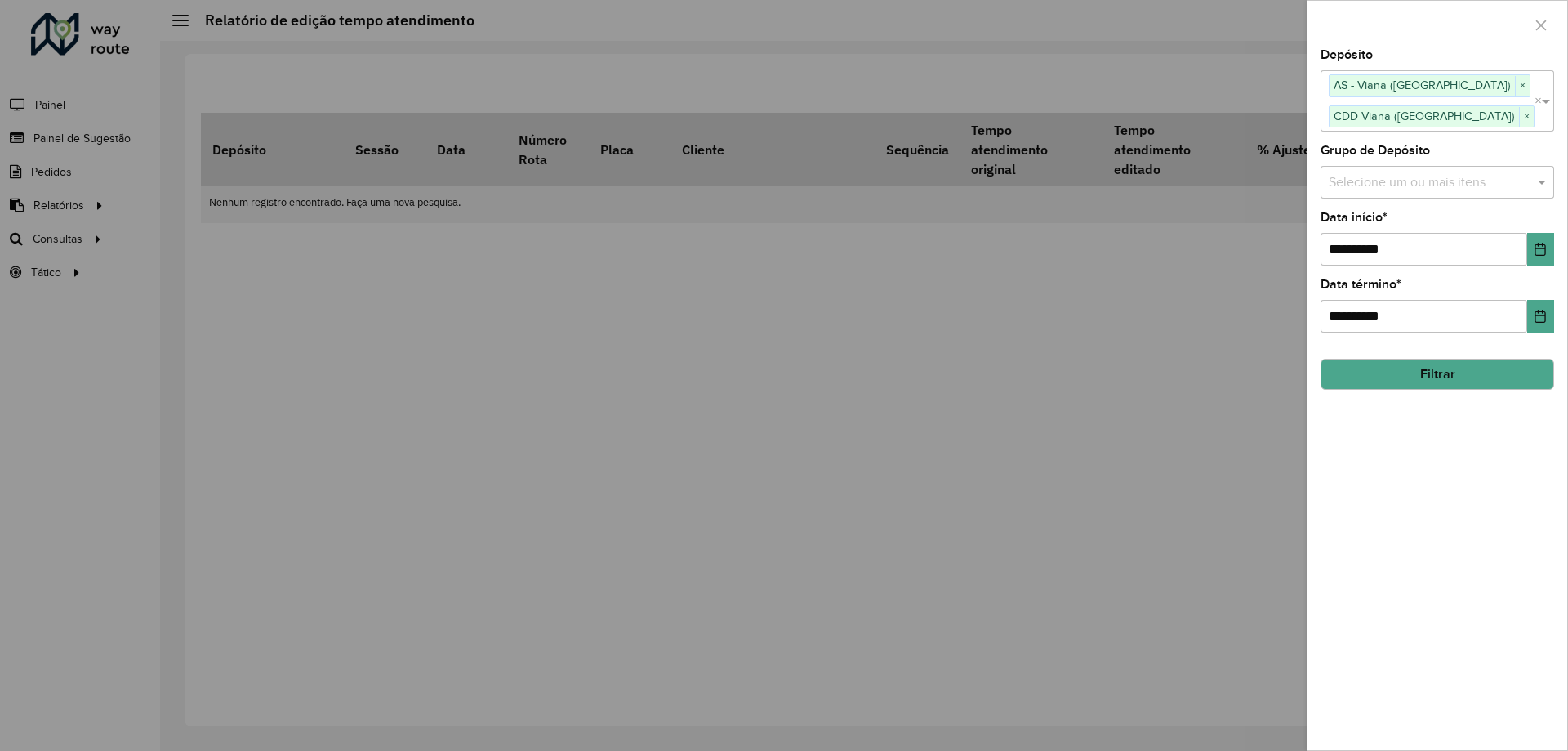
click at [1455, 372] on button "Filtrar" at bounding box center [1438, 374] width 234 height 31
